Goal: Find contact information: Find contact information

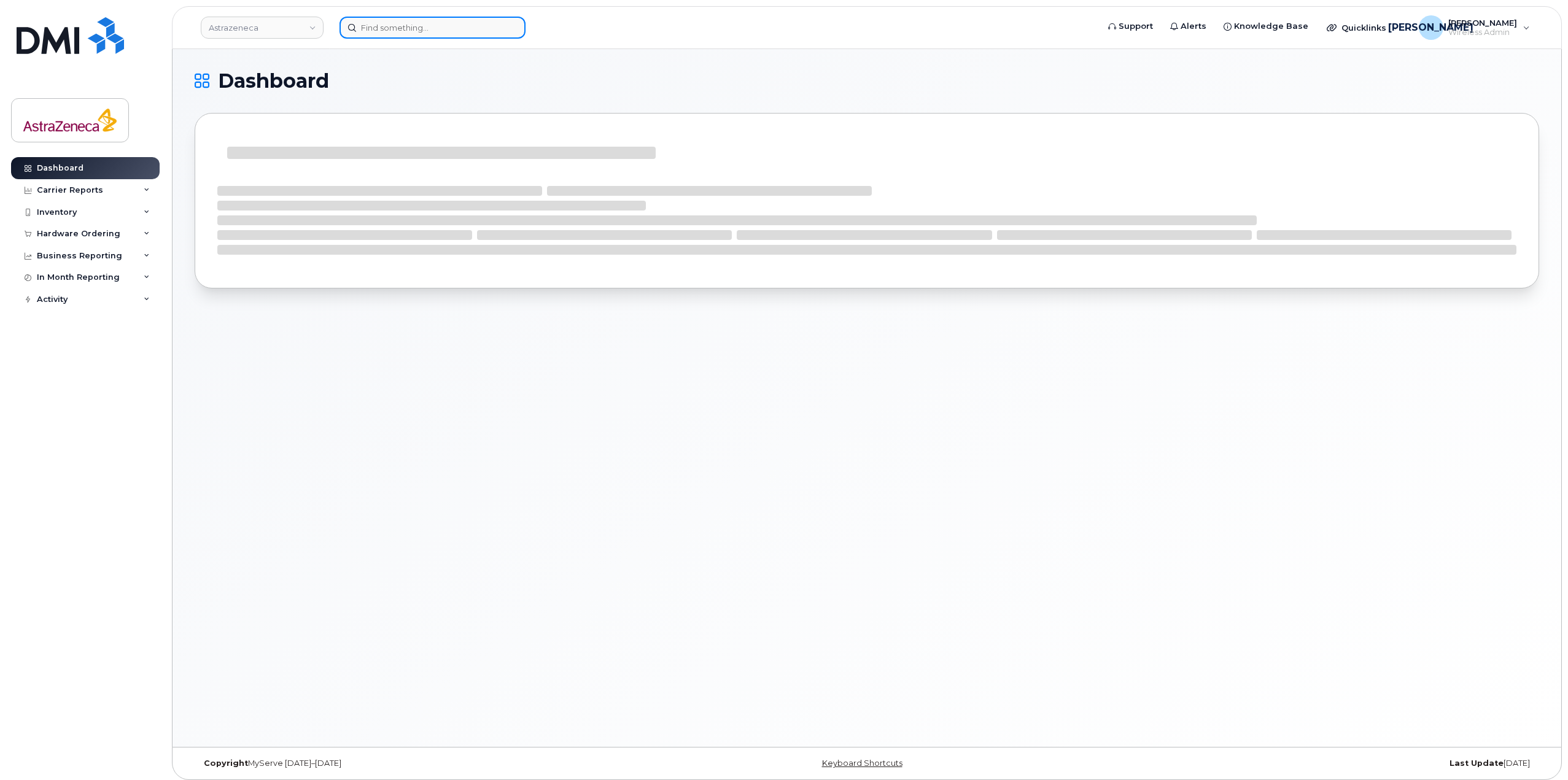
click at [412, 25] on input at bounding box center [432, 27] width 186 height 22
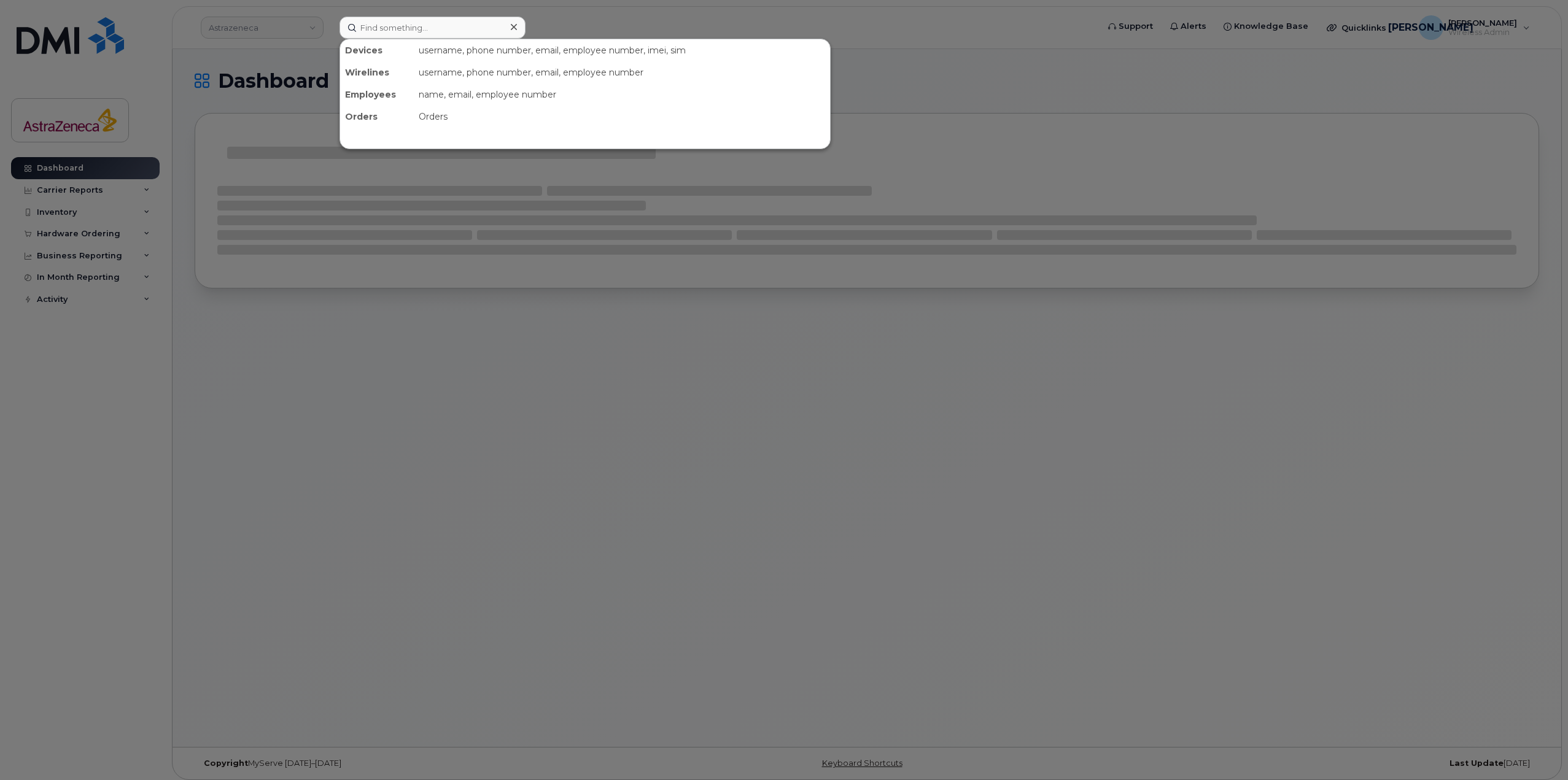
click at [302, 27] on div at bounding box center [784, 390] width 1568 height 780
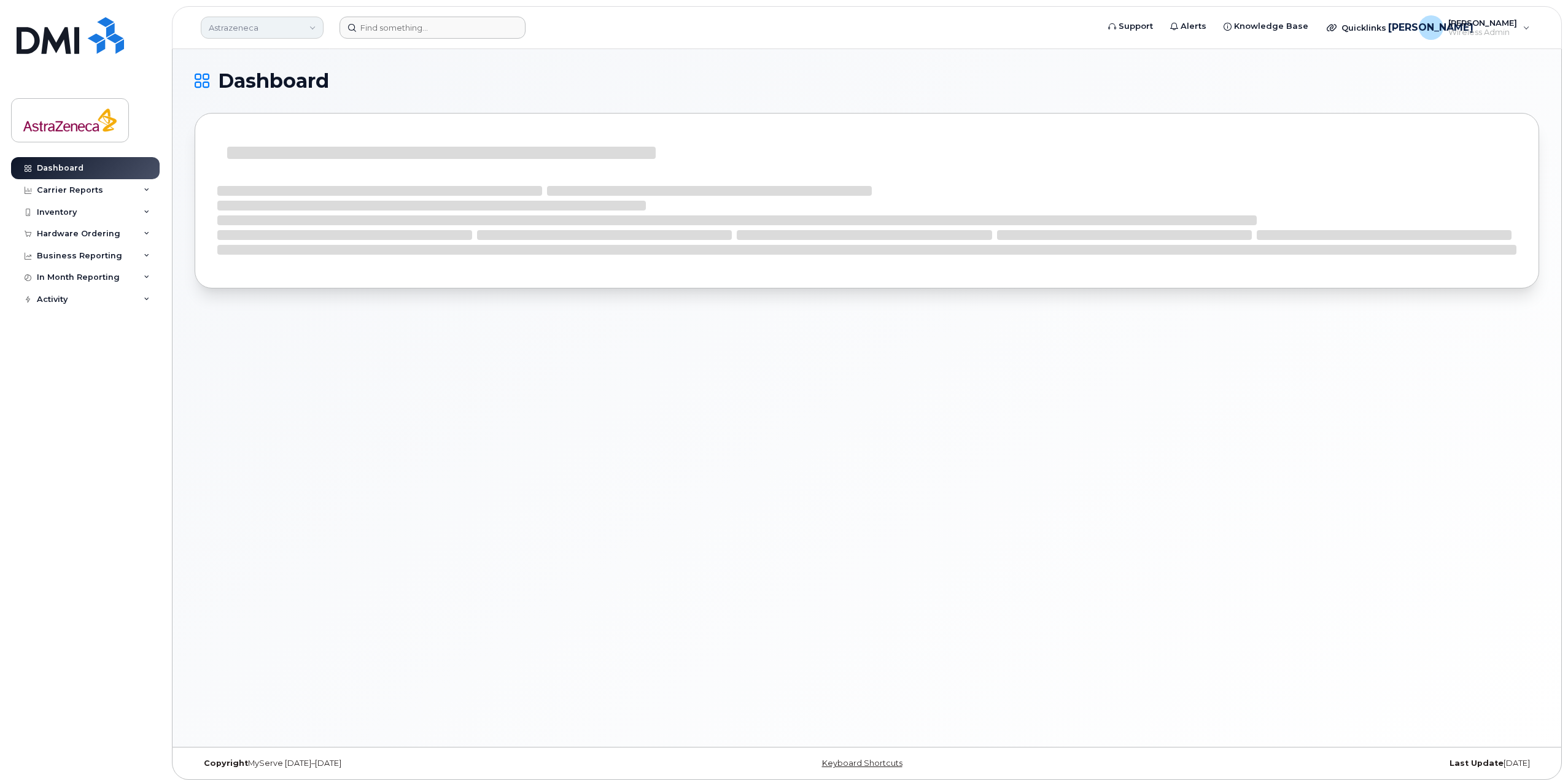
click at [304, 27] on link "Astrazeneca" at bounding box center [262, 27] width 123 height 22
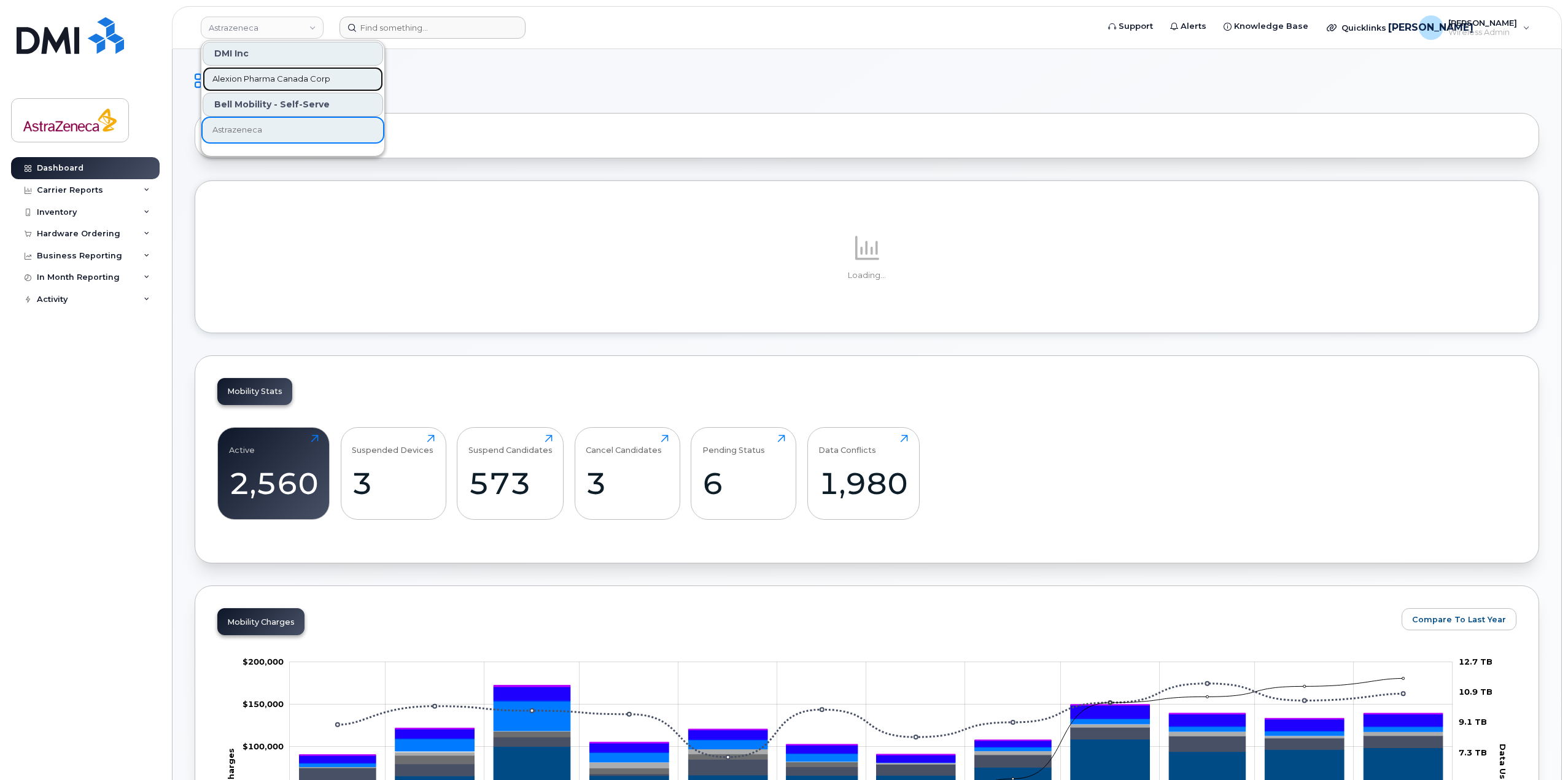
click at [272, 80] on span "Alexion Pharma Canada Corp" at bounding box center [271, 79] width 118 height 12
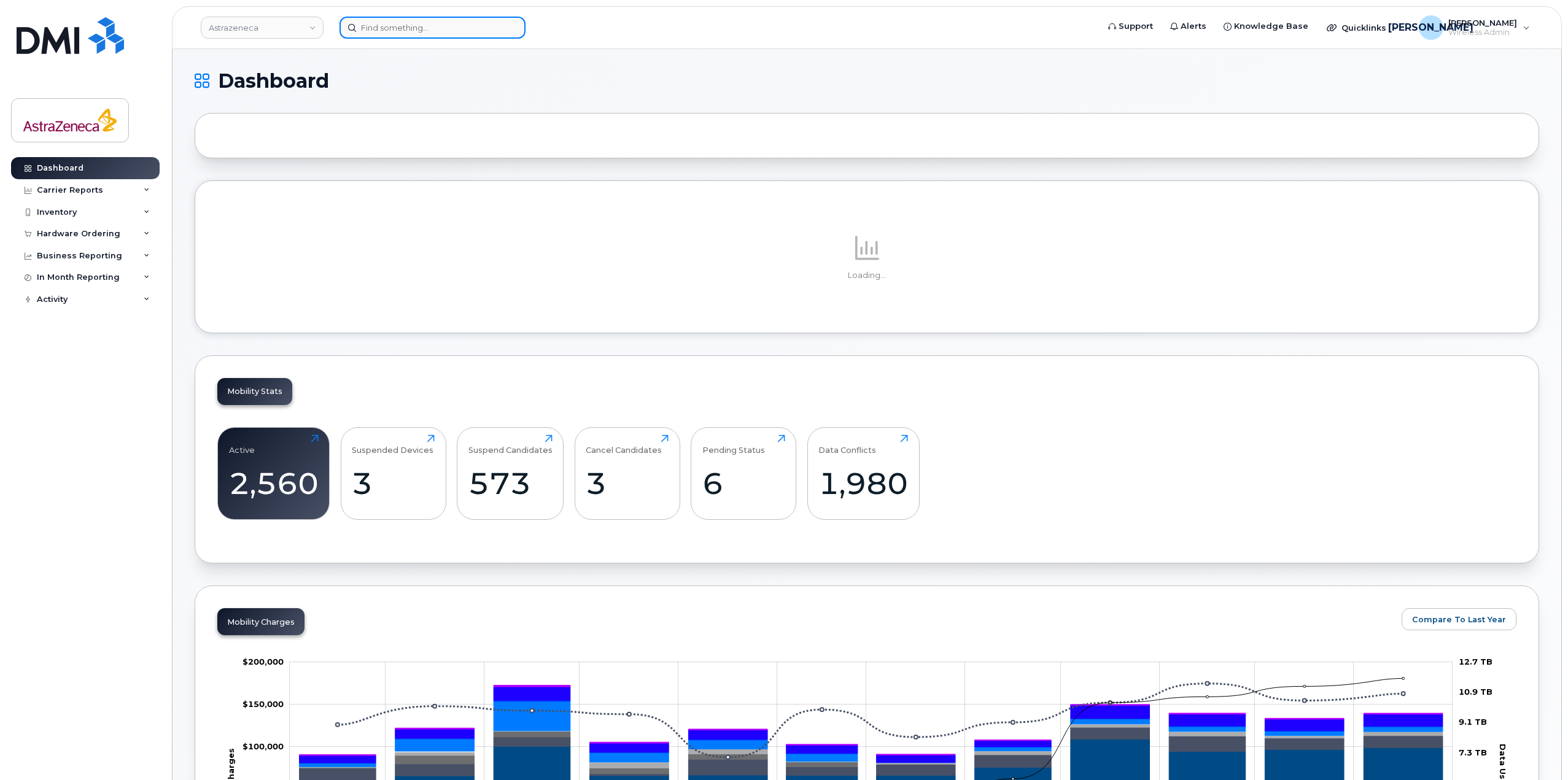
click at [418, 34] on input at bounding box center [432, 27] width 186 height 22
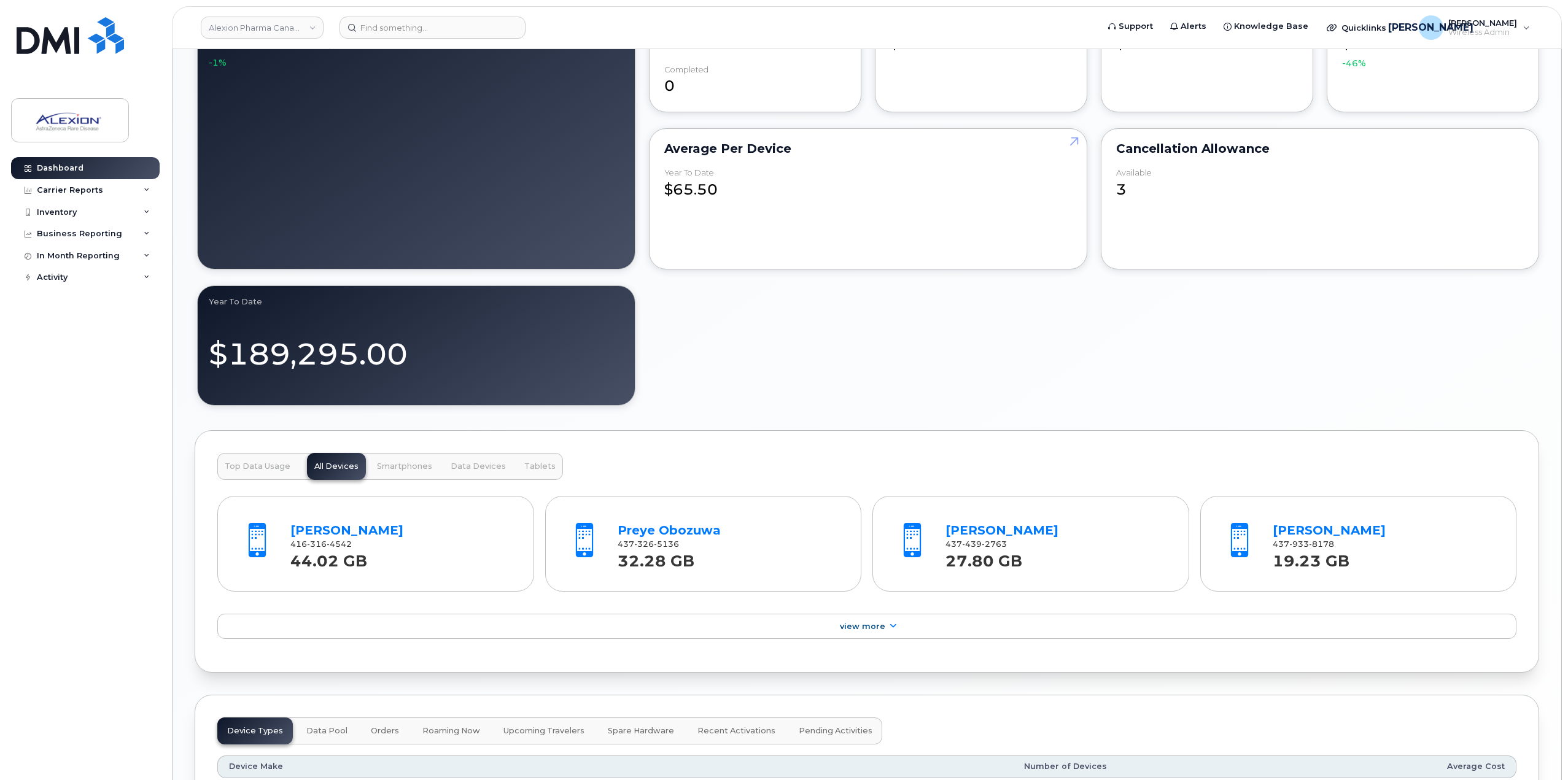
scroll to position [1431, 0]
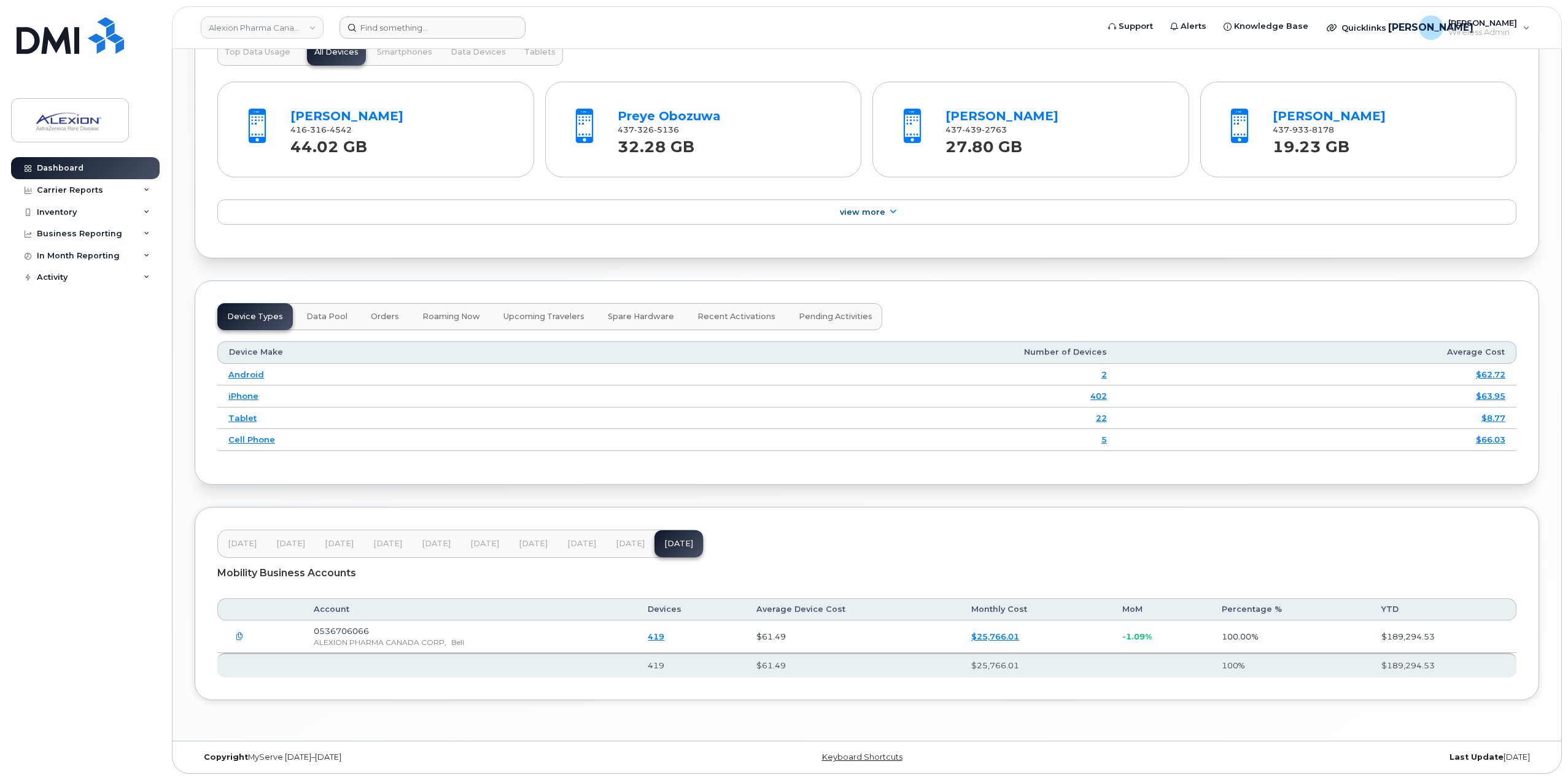
drag, startPoint x: 414, startPoint y: 12, endPoint x: 411, endPoint y: 24, distance: 12.4
click at [411, 10] on header "Alexion Pharma Canada Corp Support Alerts Knowledge Base Quicklinks Suspend / C…" at bounding box center [866, 27] width 1390 height 43
click at [411, 25] on input at bounding box center [432, 27] width 186 height 22
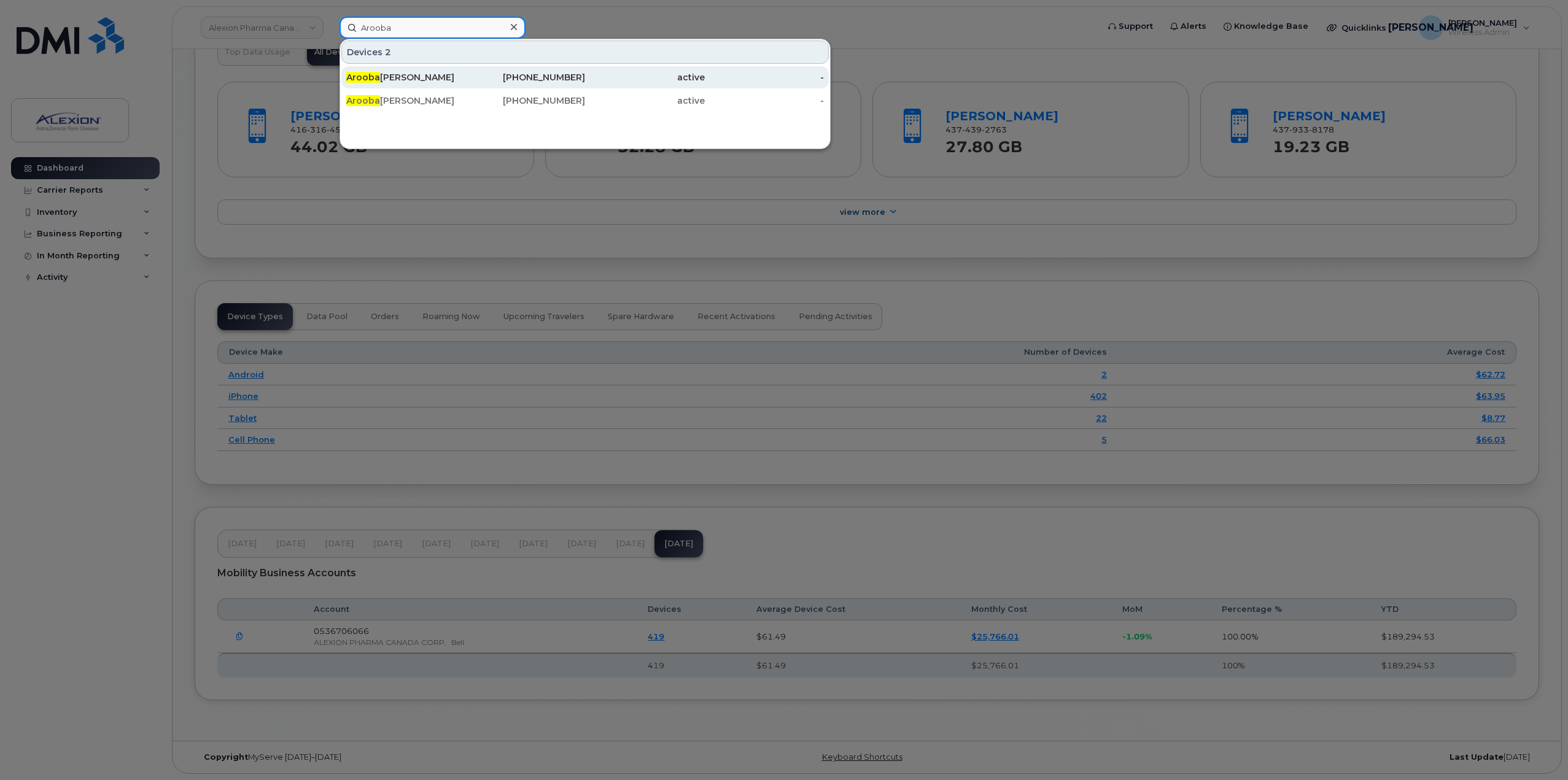
type input "Arooba"
click at [382, 77] on div "Arooba Adil" at bounding box center [406, 77] width 120 height 12
click at [489, 76] on div "437-431-5232" at bounding box center [525, 77] width 120 height 12
click at [451, 75] on div "Arooba Adil" at bounding box center [406, 77] width 120 height 12
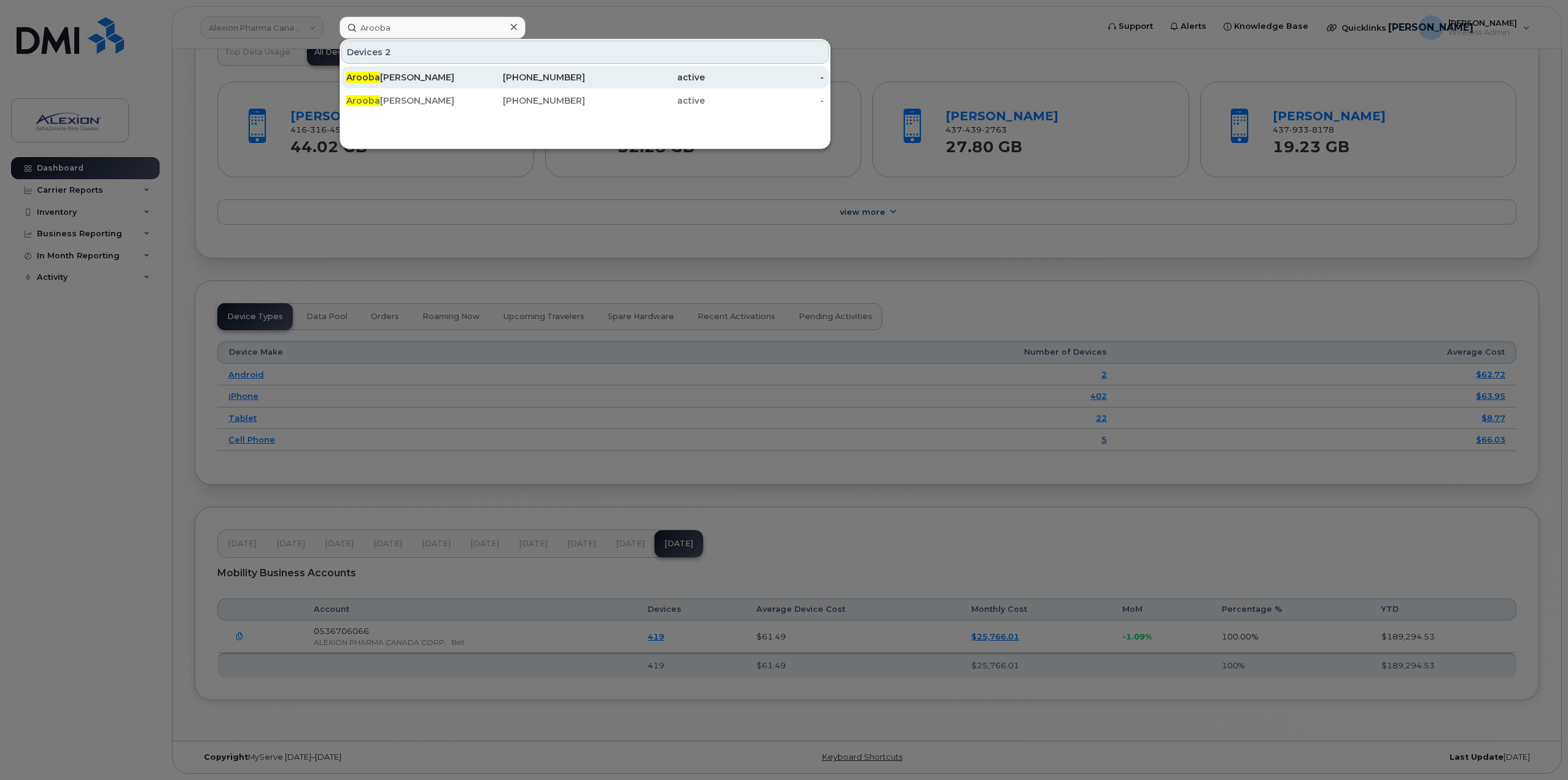
click at [451, 75] on div "Arooba Adil" at bounding box center [406, 77] width 120 height 12
click at [438, 102] on div "Arooba Adil" at bounding box center [406, 100] width 120 height 12
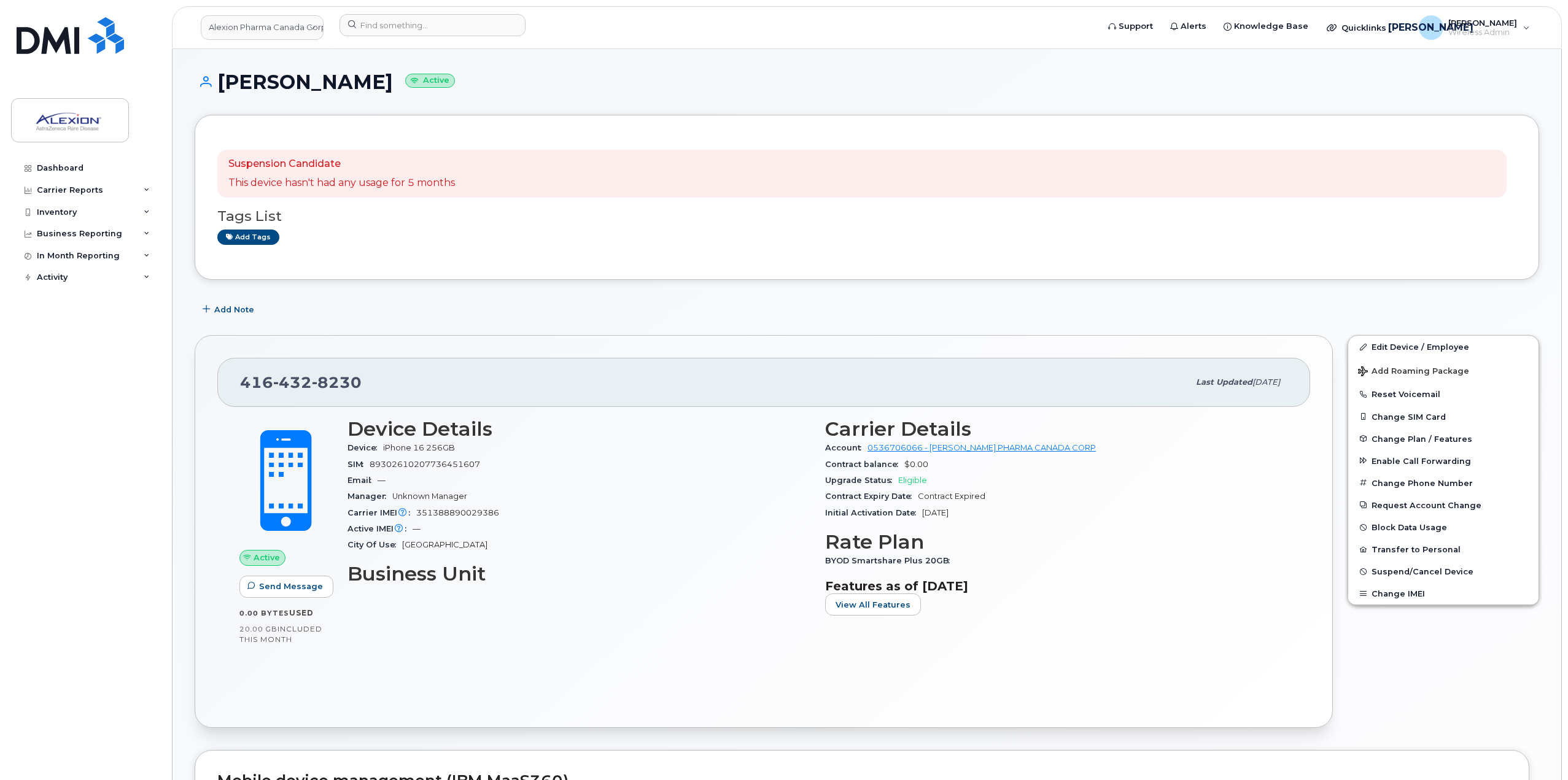
click at [1253, 387] on span "Sep 16, 2025" at bounding box center [1266, 382] width 27 height 9
